Goal: Task Accomplishment & Management: Manage account settings

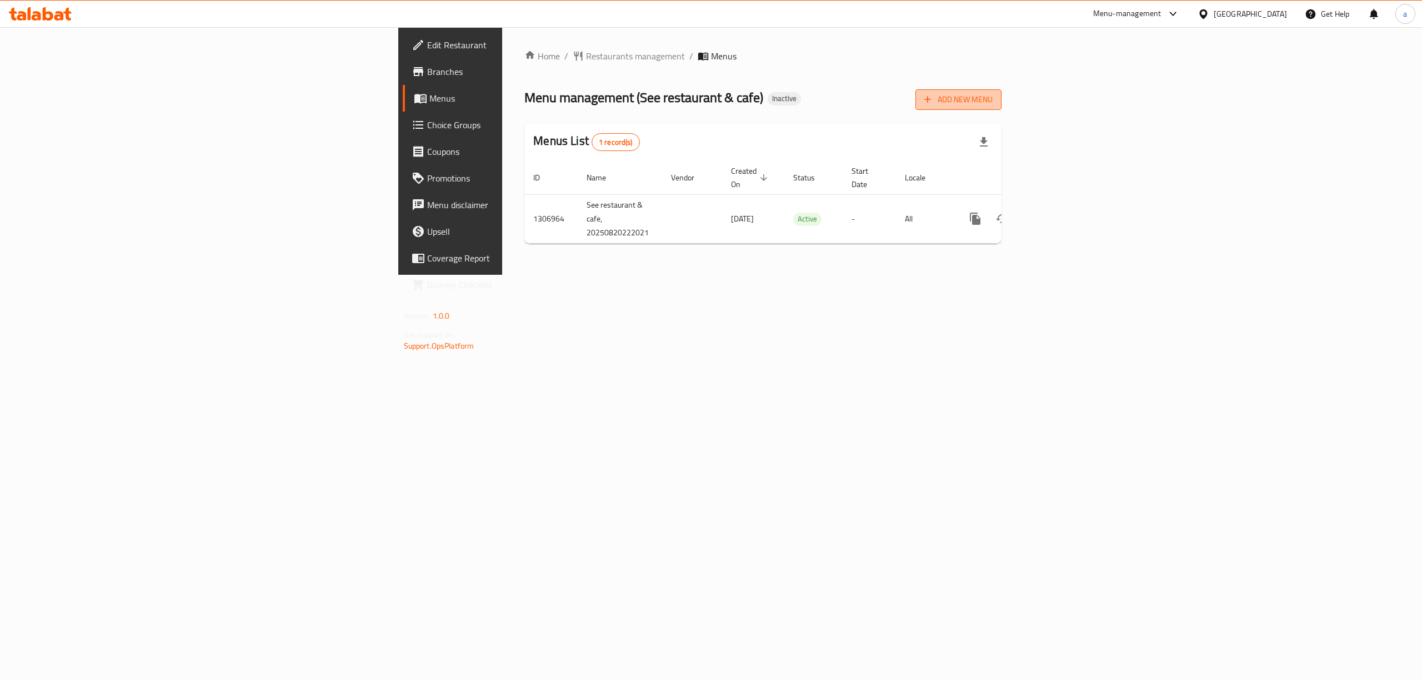
click at [1001, 99] on button "Add New Menu" at bounding box center [958, 99] width 86 height 21
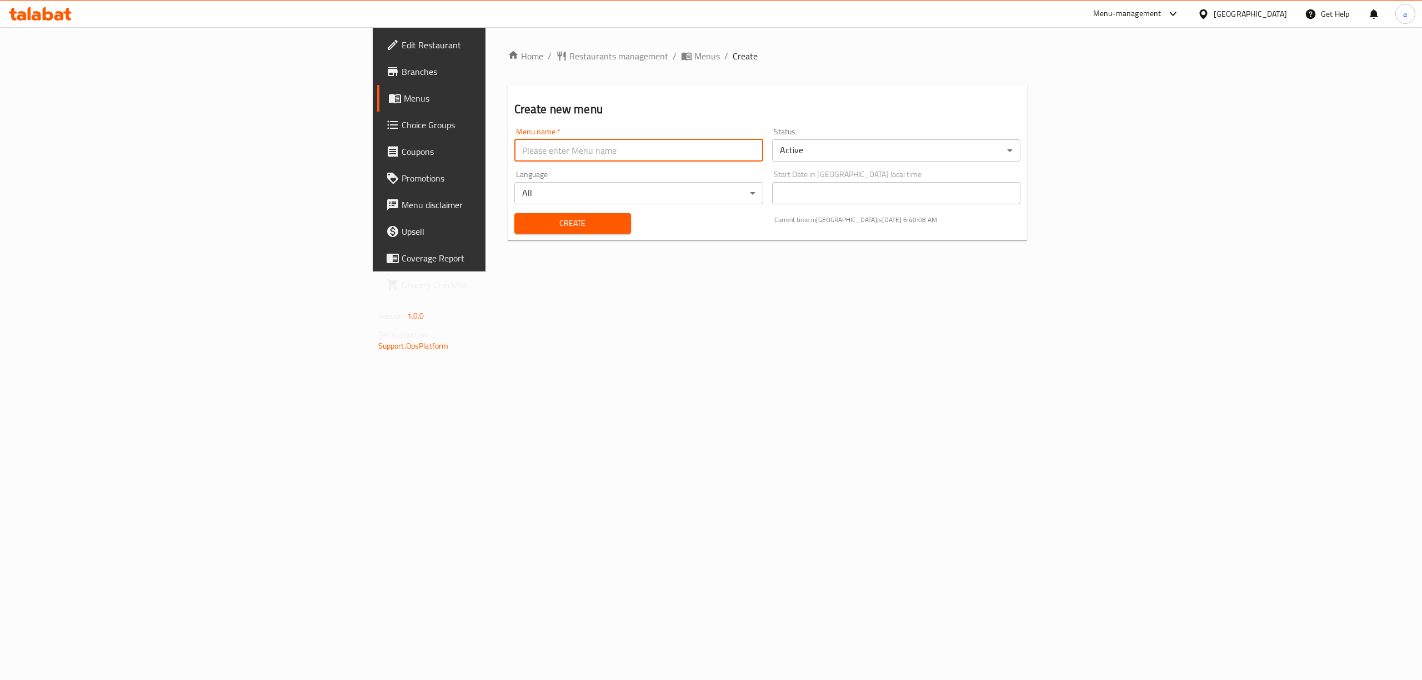
click at [633, 147] on input "text" at bounding box center [638, 150] width 249 height 22
click at [514, 161] on input "aram" at bounding box center [638, 150] width 249 height 22
click at [684, 162] on div "Menu name   * aram Menu name *" at bounding box center [639, 144] width 258 height 43
drag, startPoint x: 659, startPoint y: 151, endPoint x: 181, endPoint y: 154, distance: 478.2
click at [373, 154] on div "Edit Restaurant Branches Menus Choice Groups Coupons Promotions Menu disclaimer…" at bounding box center [711, 149] width 677 height 244
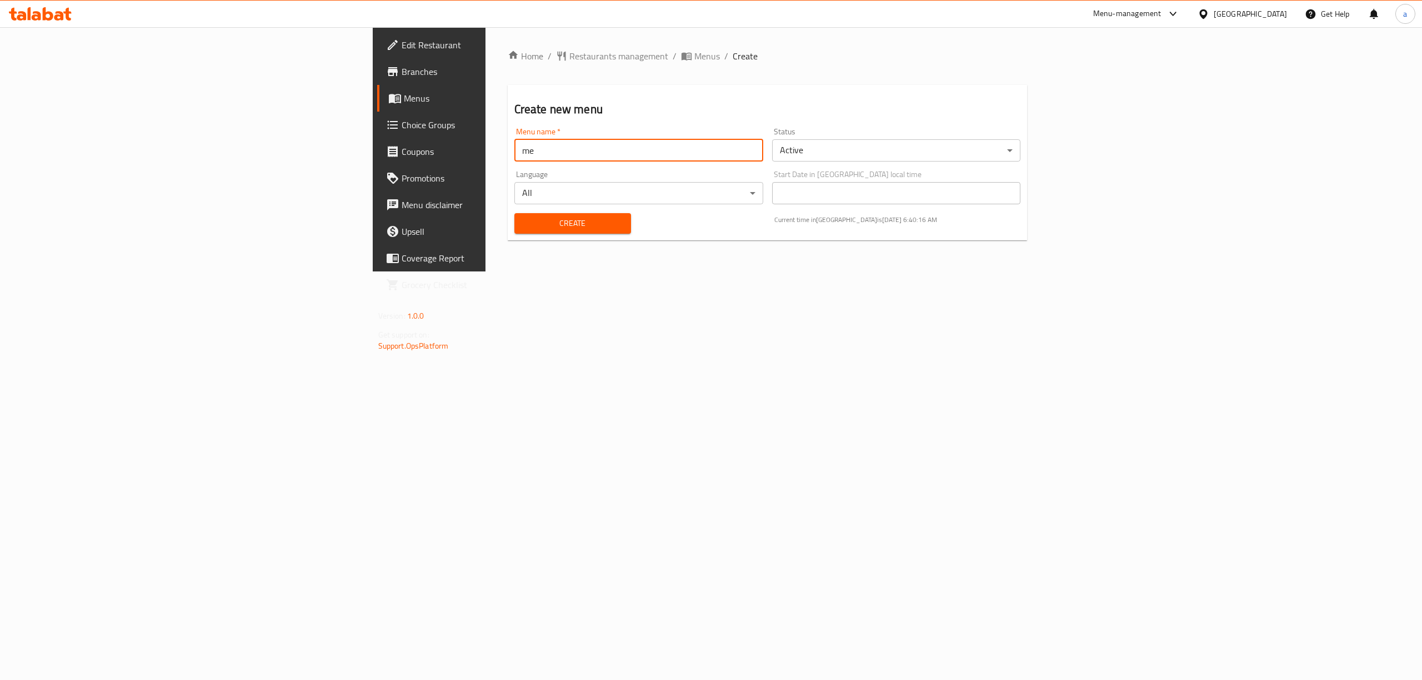
type input "menu"
click at [523, 220] on span "Create" at bounding box center [572, 224] width 99 height 14
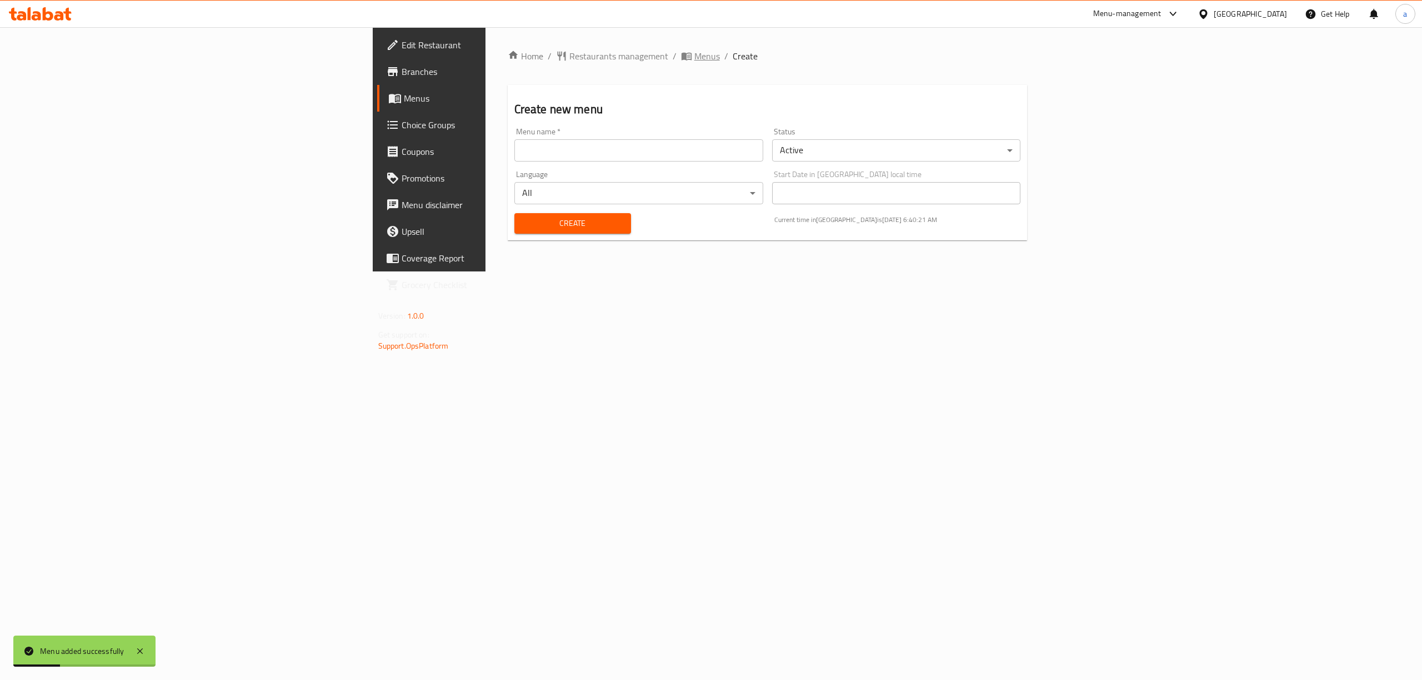
click at [694, 54] on span "Menus" at bounding box center [707, 55] width 26 height 13
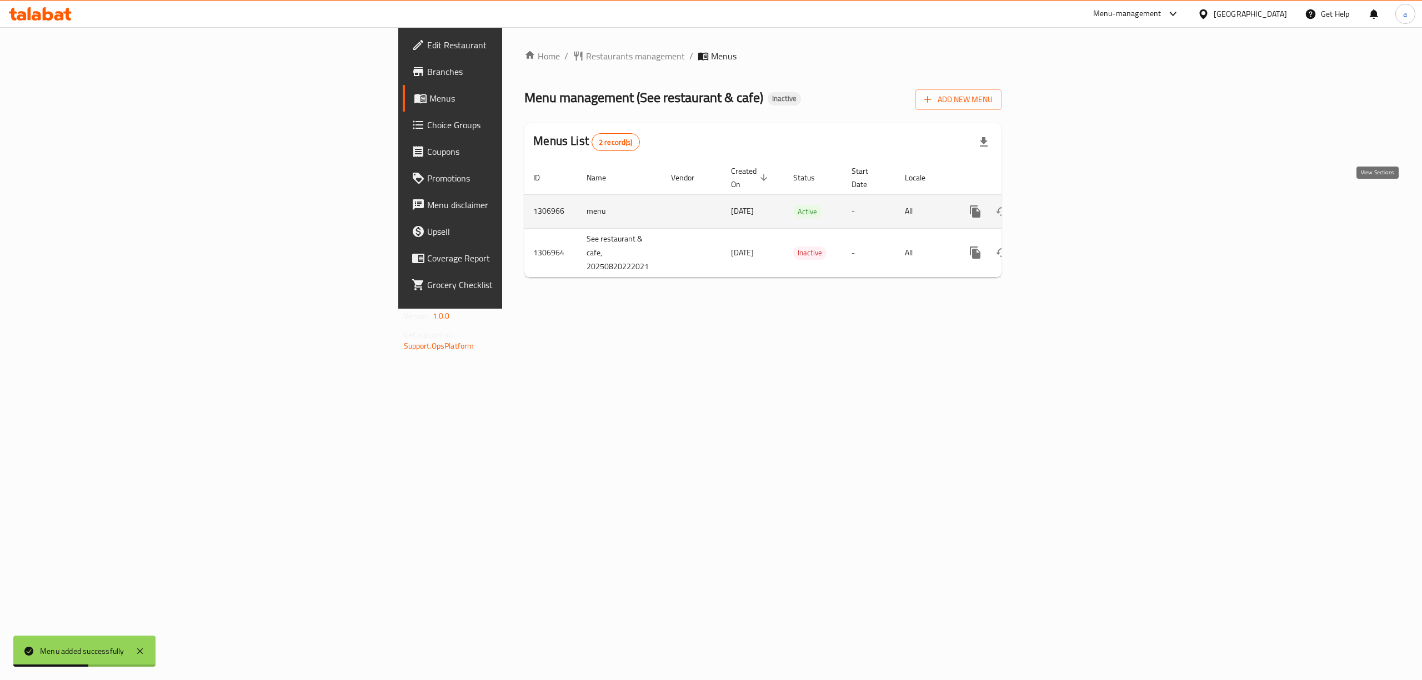
click at [1069, 198] on link "enhanced table" at bounding box center [1055, 211] width 27 height 27
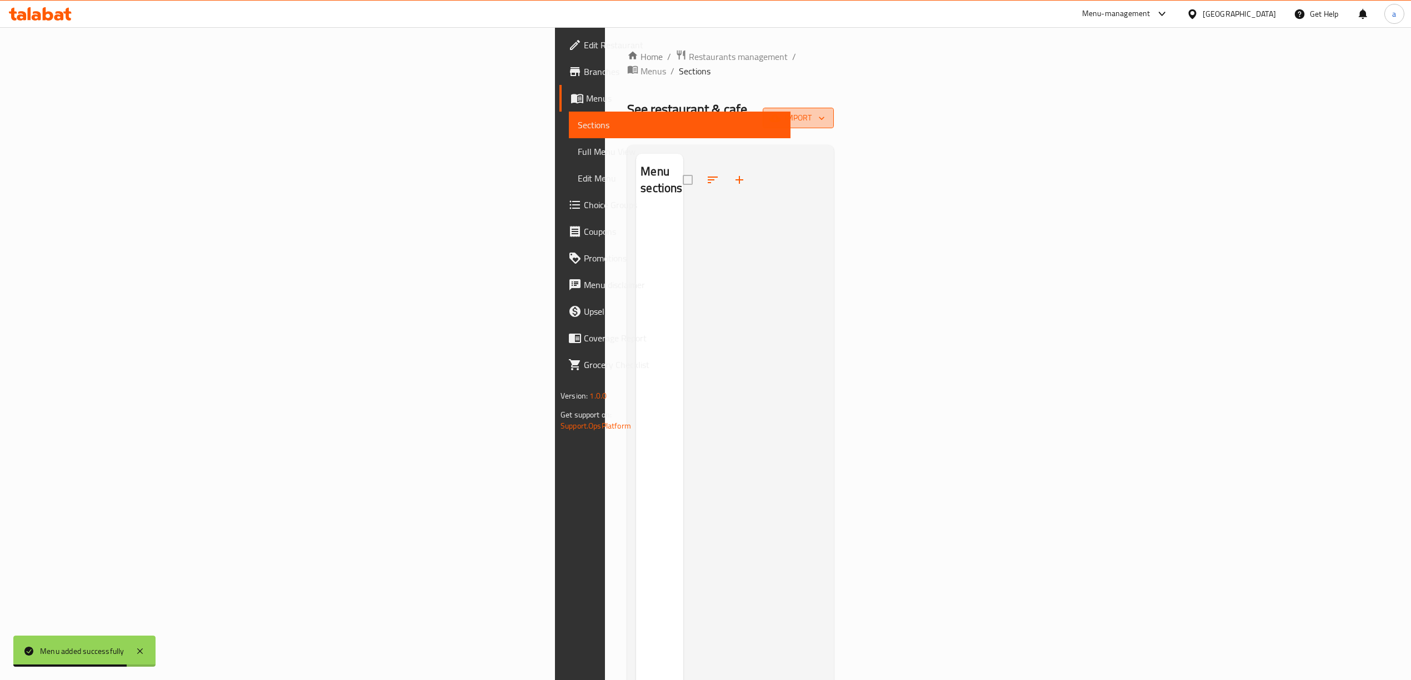
click at [825, 111] on span "import" at bounding box center [797, 118] width 53 height 14
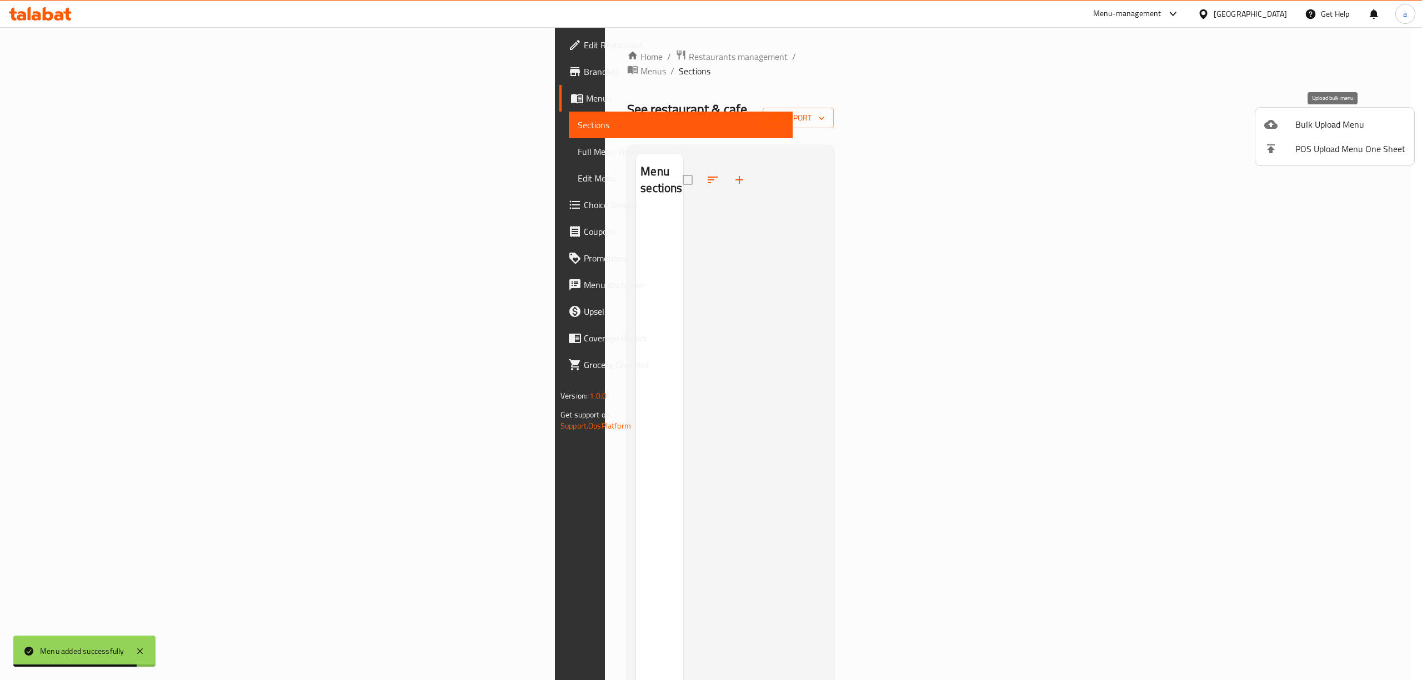
click at [1290, 120] on div at bounding box center [1279, 124] width 31 height 13
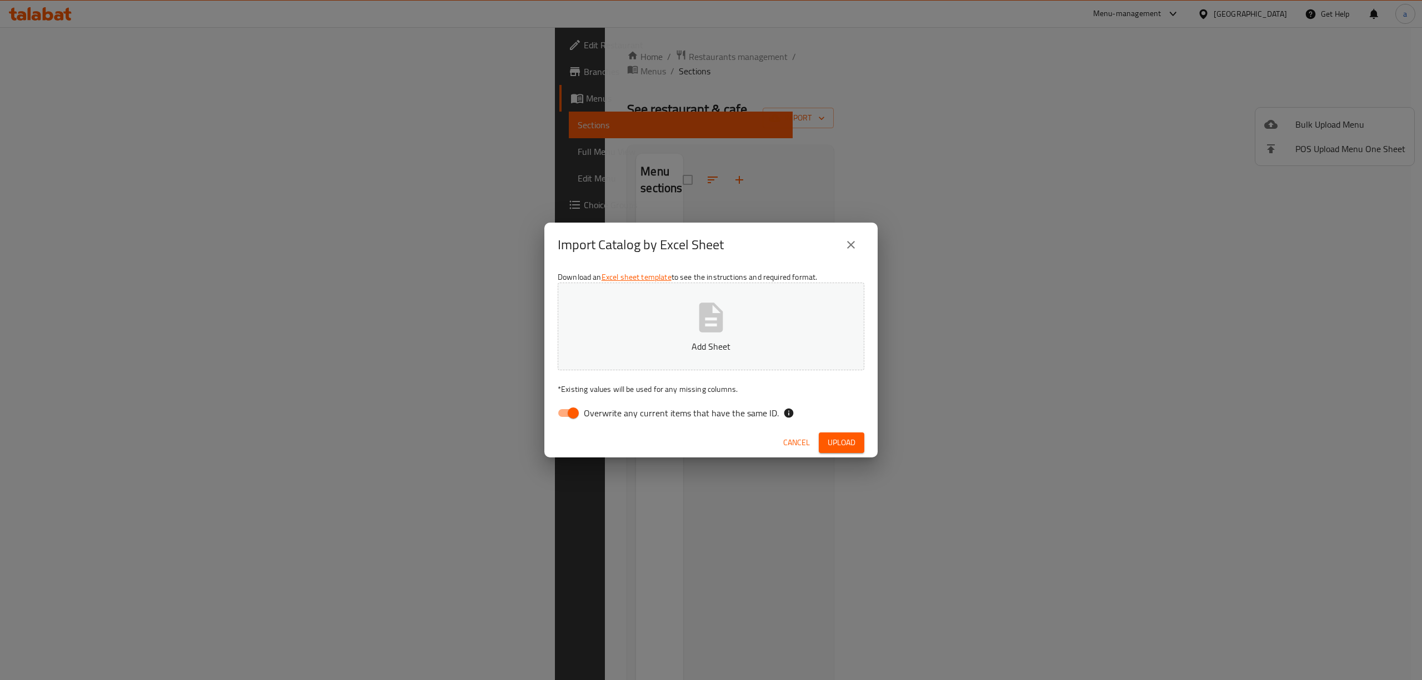
click at [572, 413] on input "Overwrite any current items that have the same ID." at bounding box center [573, 413] width 63 height 21
checkbox input "false"
click at [627, 350] on p "Add Sheet" at bounding box center [711, 346] width 272 height 13
click at [847, 436] on span "Upload" at bounding box center [842, 443] width 28 height 14
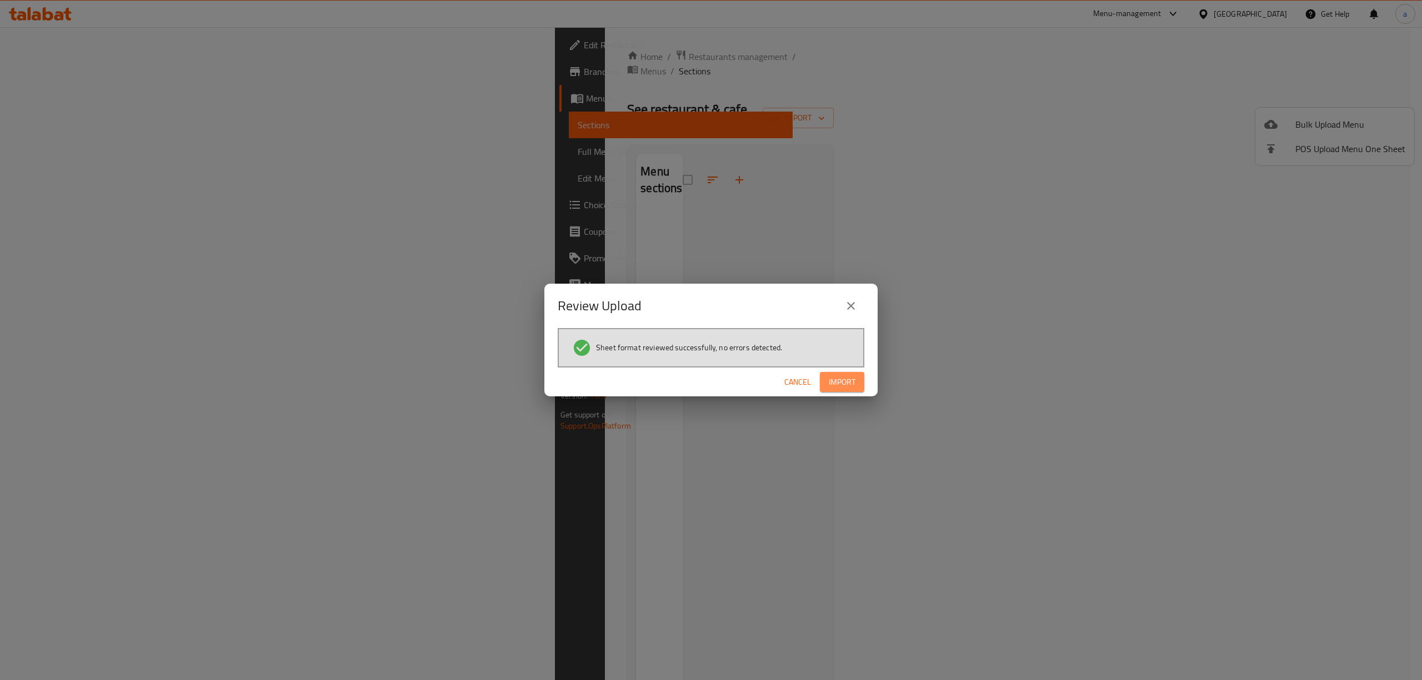
click at [827, 374] on button "Import" at bounding box center [842, 382] width 44 height 21
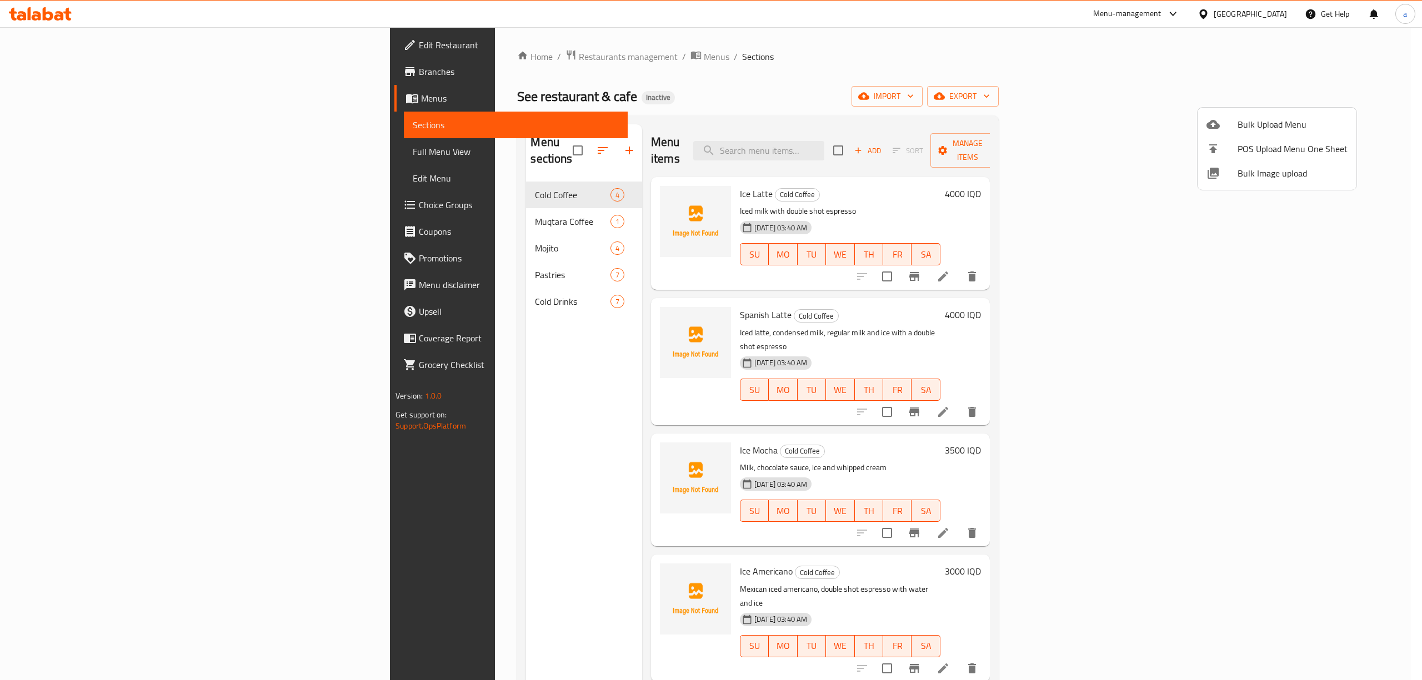
click at [77, 152] on div at bounding box center [711, 340] width 1422 height 680
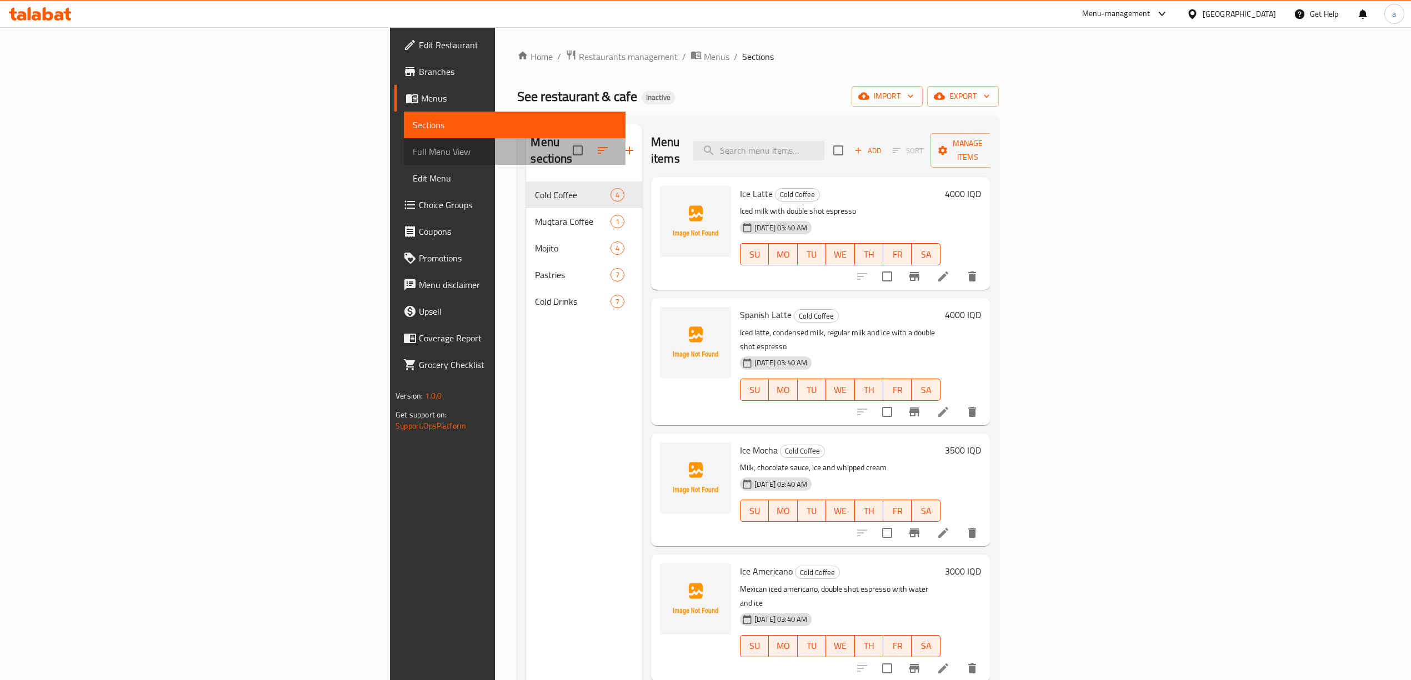
click at [413, 152] on span "Full Menu View" at bounding box center [515, 151] width 204 height 13
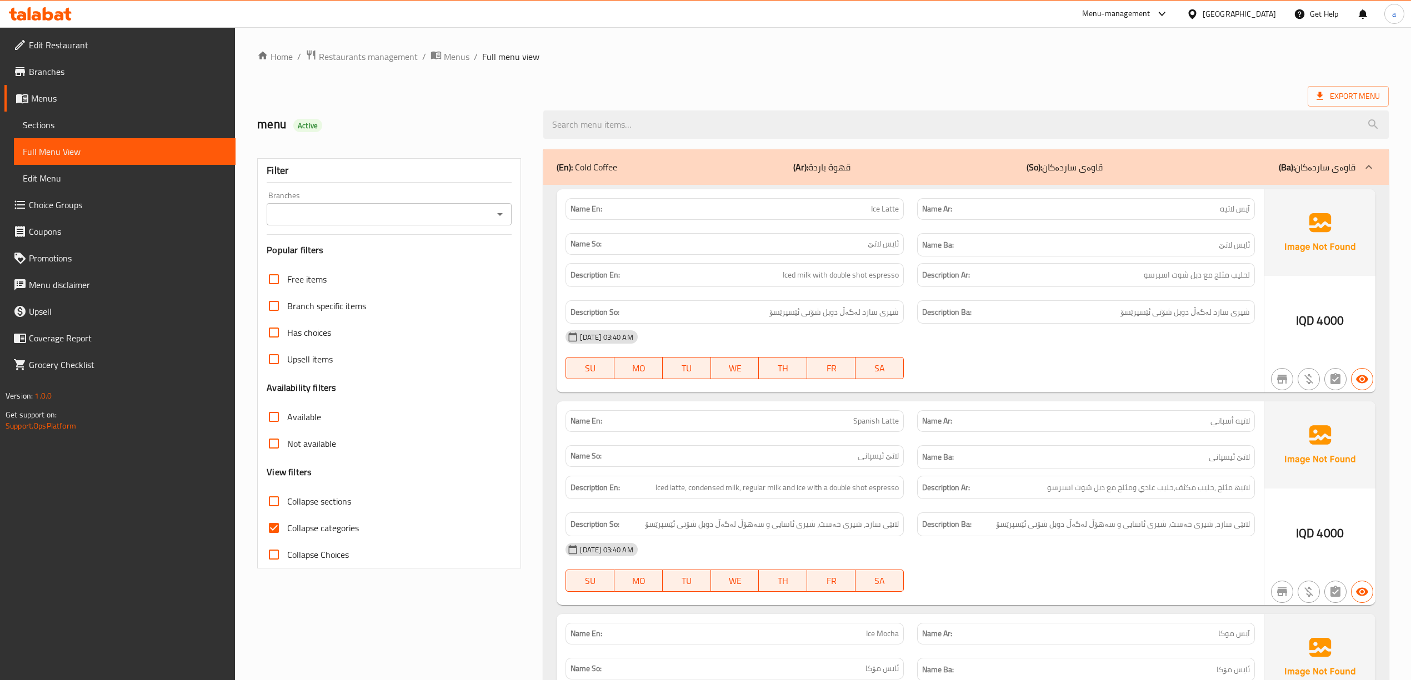
click at [89, 71] on span "Branches" at bounding box center [128, 71] width 198 height 13
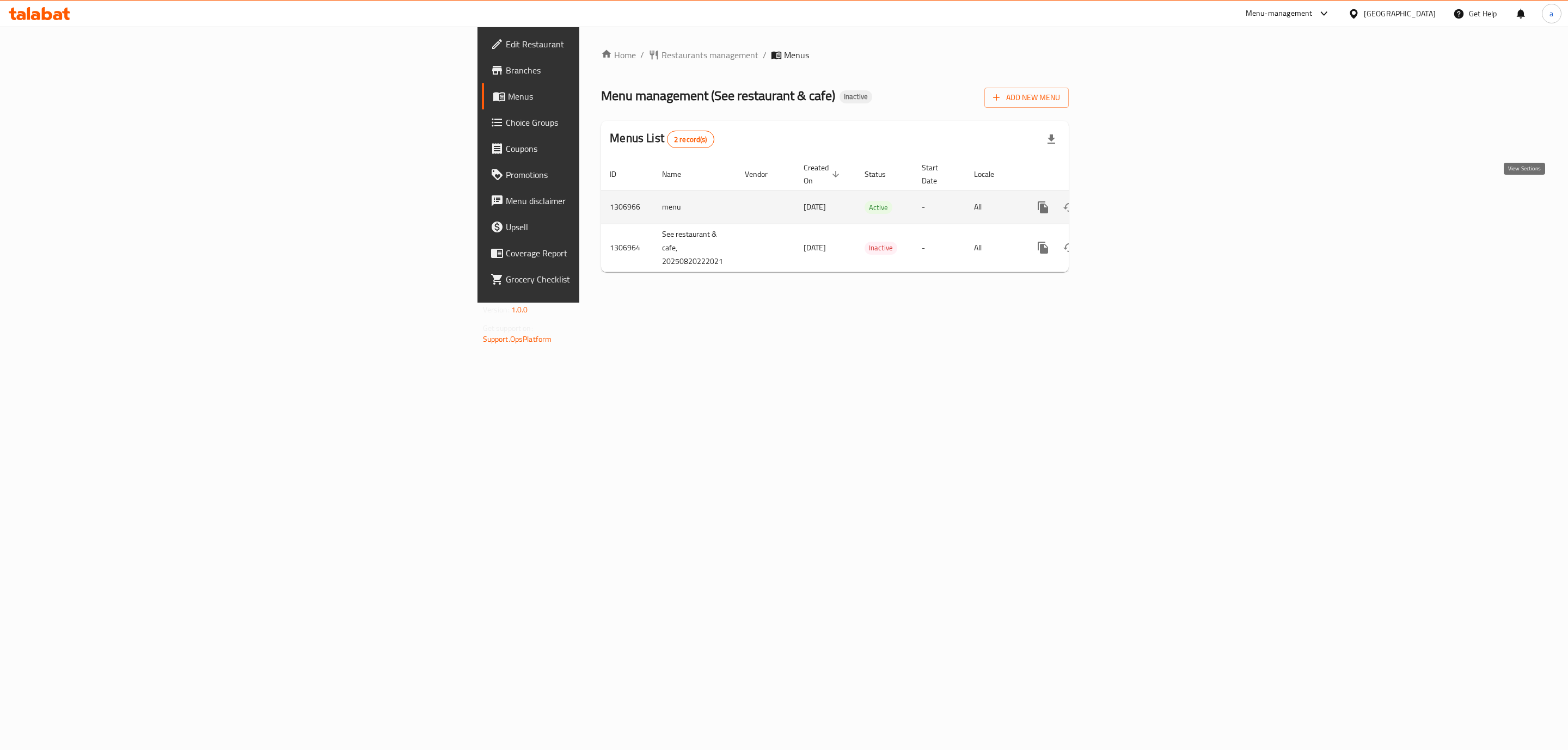
click at [1134, 200] on link "enhanced table" at bounding box center [1121, 207] width 26 height 26
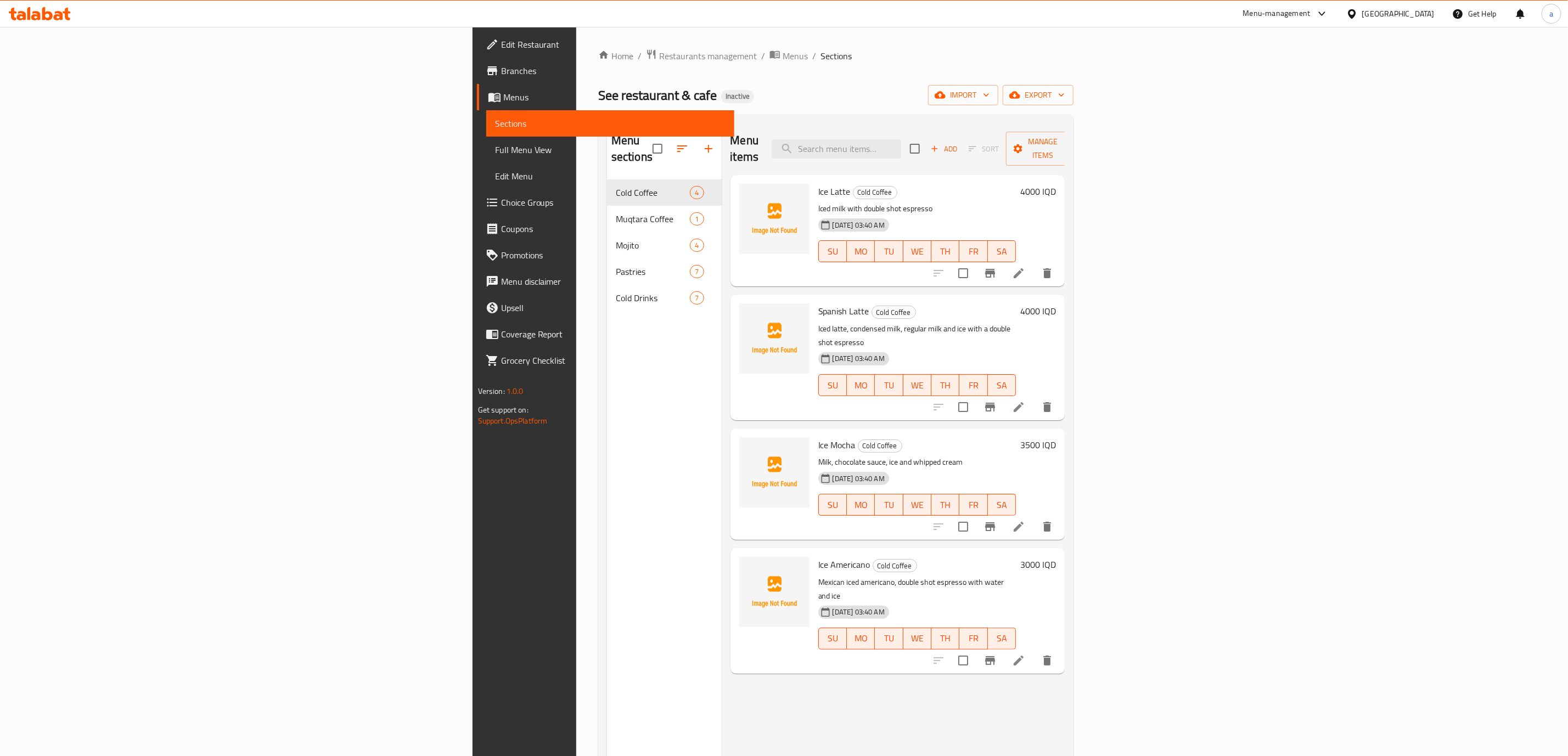
click at [495, 156] on span "Full Menu View" at bounding box center [610, 149] width 230 height 13
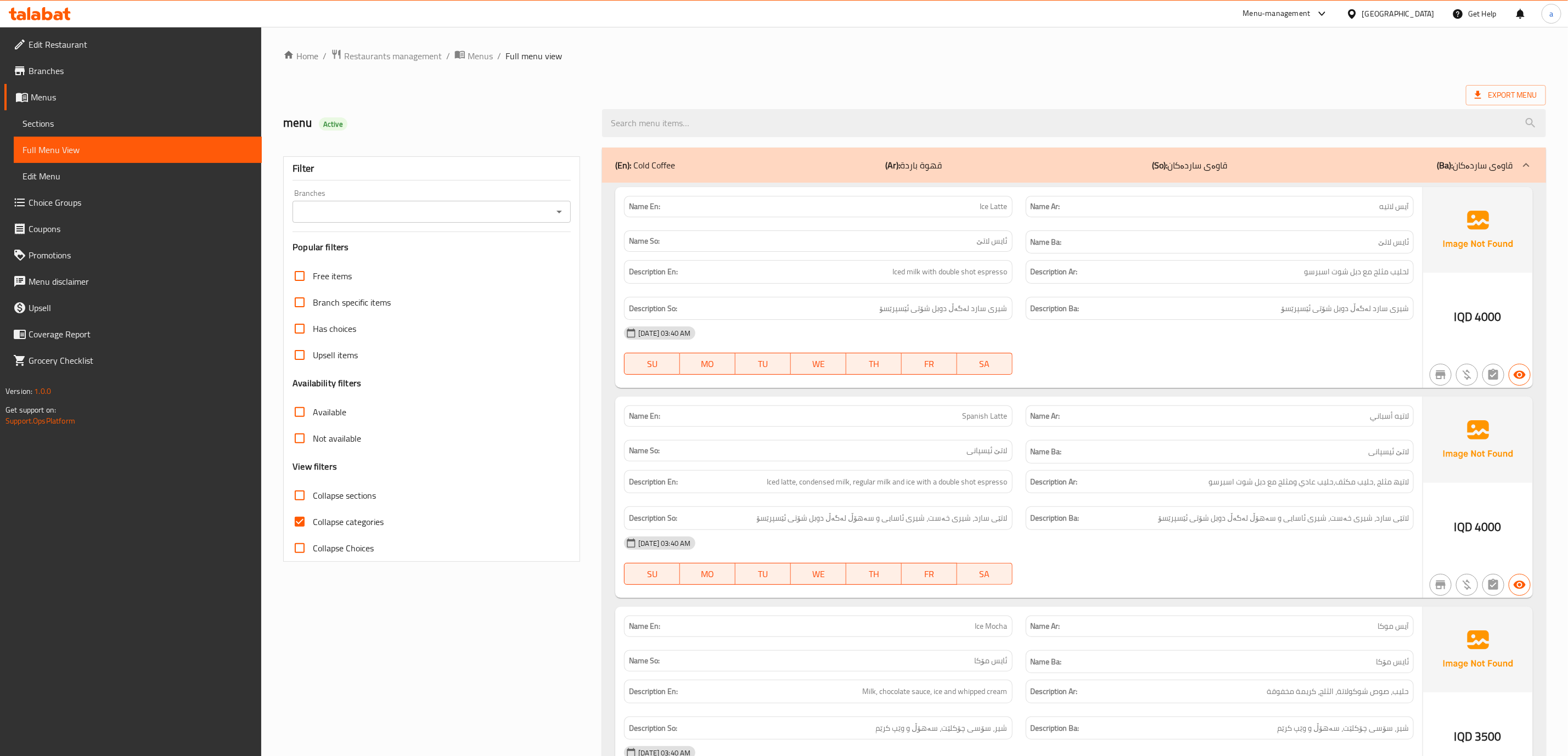
click at [335, 518] on span "Collapse categories" at bounding box center [349, 522] width 71 height 13
click at [313, 518] on input "Collapse categories" at bounding box center [299, 522] width 27 height 27
checkbox input "false"
click at [454, 215] on input "Branches" at bounding box center [422, 212] width 254 height 16
click at [420, 266] on span "See restaurant and cafe, [GEOGRAPHIC_DATA]" at bounding box center [389, 259] width 176 height 13
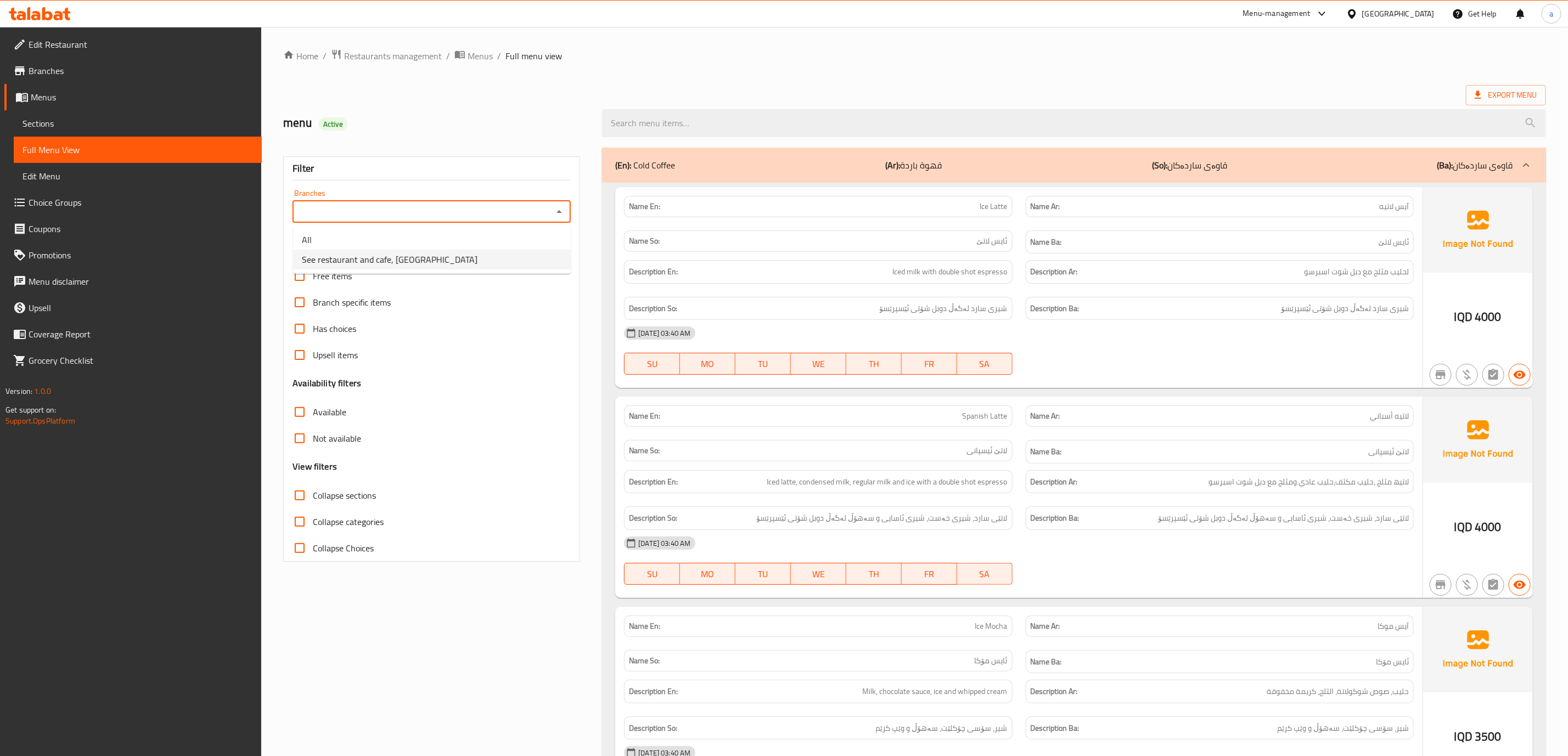
type input "See restaurant and cafe, [GEOGRAPHIC_DATA]"
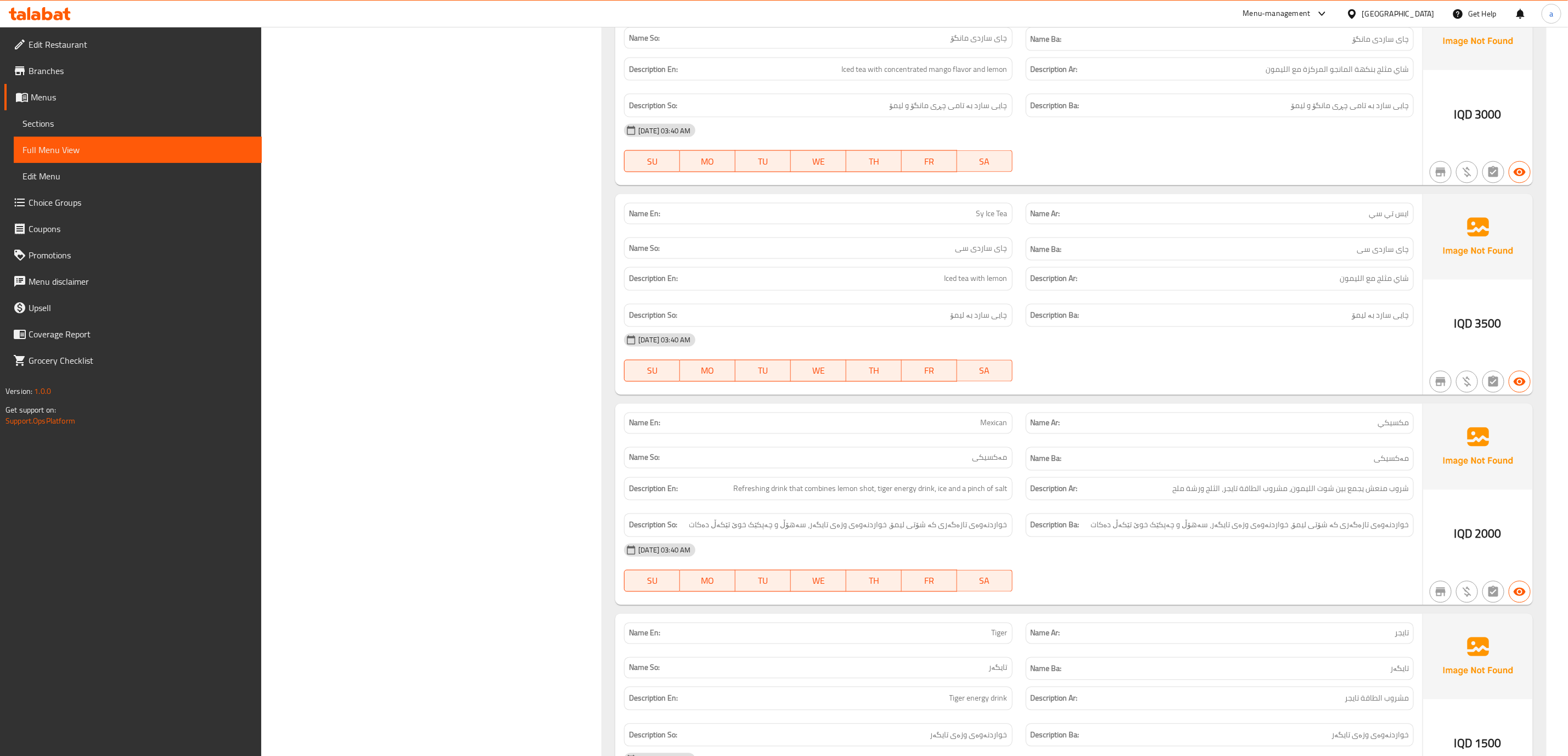
scroll to position [4094, 0]
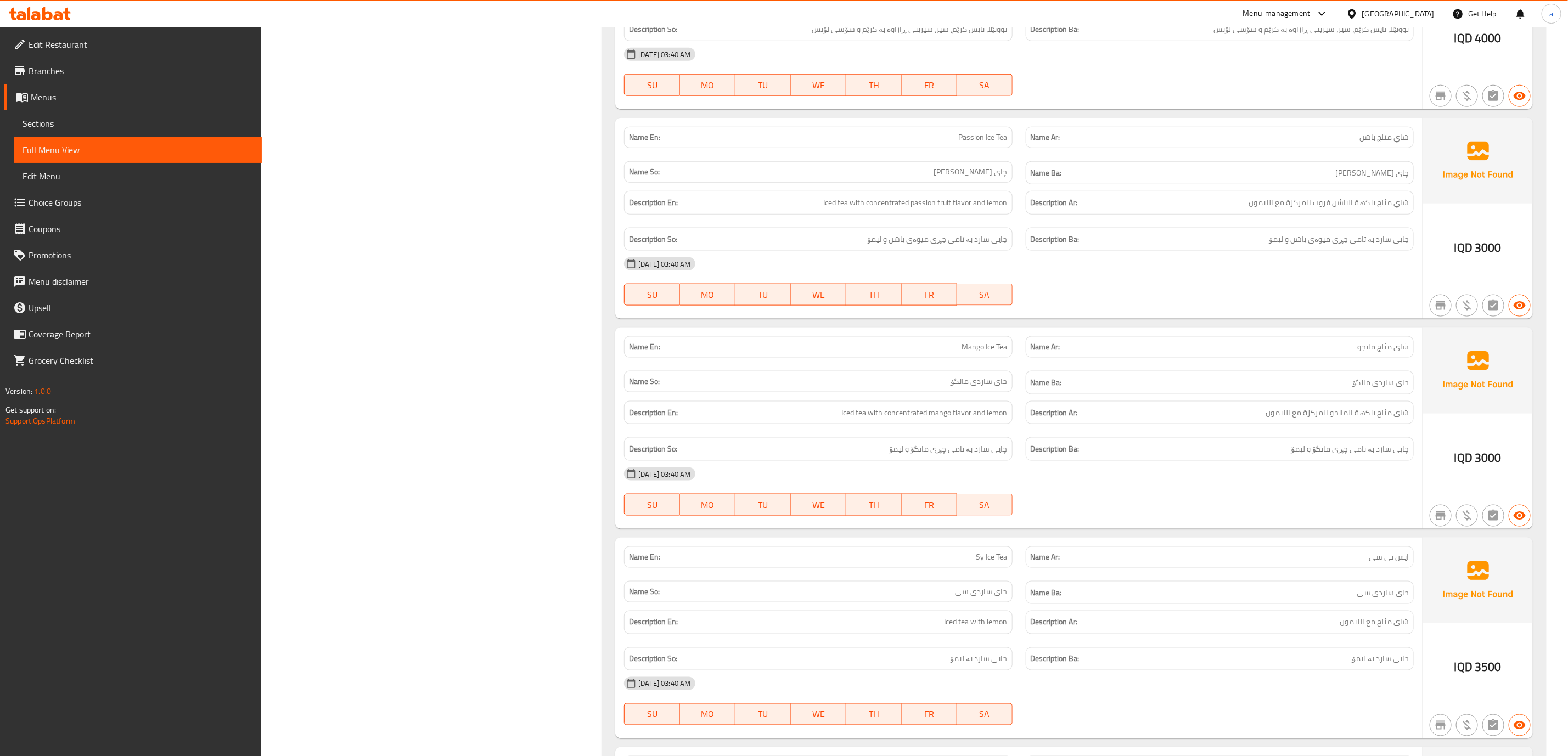
click at [64, 78] on link "Branches" at bounding box center [132, 70] width 257 height 27
